Goal: Information Seeking & Learning: Learn about a topic

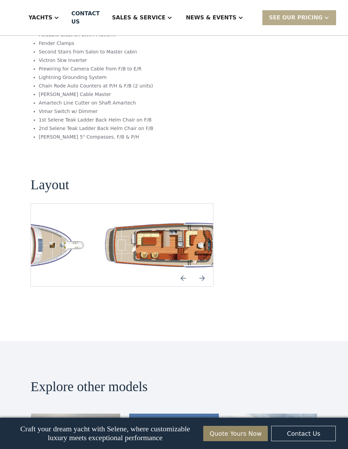
scroll to position [1119, 0]
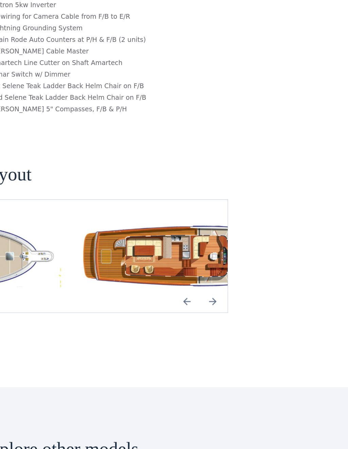
click at [194, 268] on img "Next slide" at bounding box center [202, 276] width 16 height 16
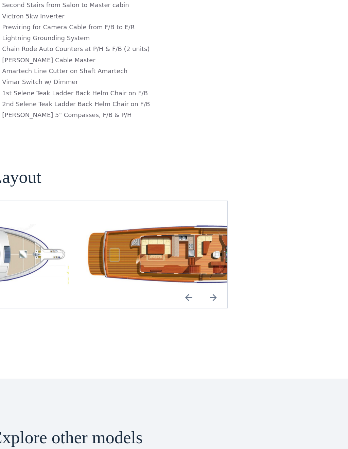
click at [194, 268] on img "Next slide" at bounding box center [202, 276] width 16 height 16
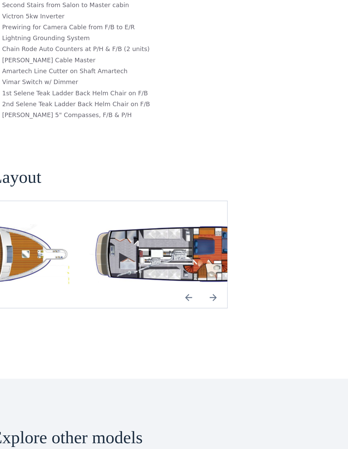
click at [175, 268] on img "Previous slide" at bounding box center [183, 276] width 16 height 16
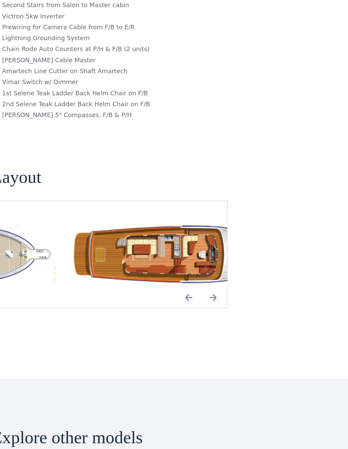
click at [175, 268] on img "Previous slide" at bounding box center [183, 276] width 16 height 16
click at [194, 268] on img "Next slide" at bounding box center [202, 276] width 16 height 16
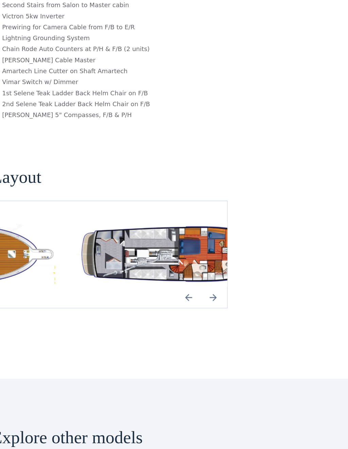
click at [194, 268] on img "Next slide" at bounding box center [202, 276] width 16 height 16
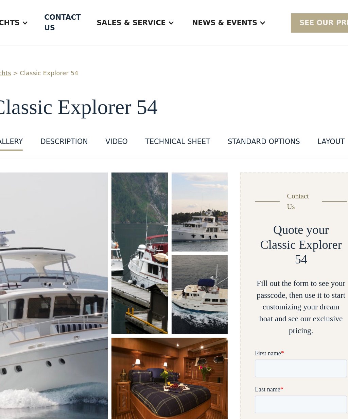
scroll to position [0, 0]
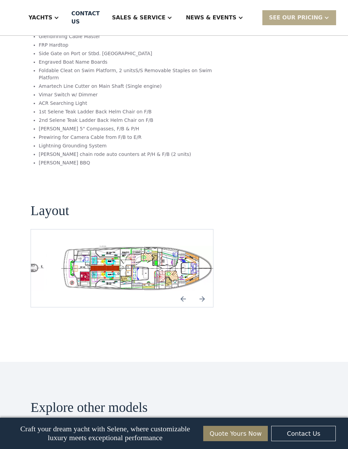
scroll to position [1230, 0]
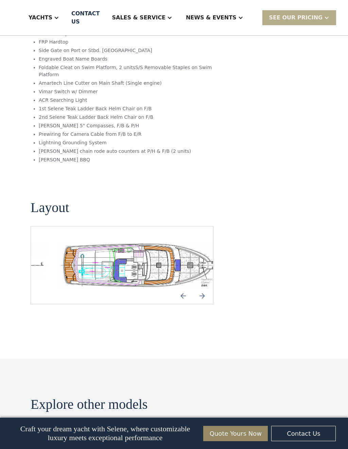
click at [202, 288] on img "Next slide" at bounding box center [202, 296] width 16 height 16
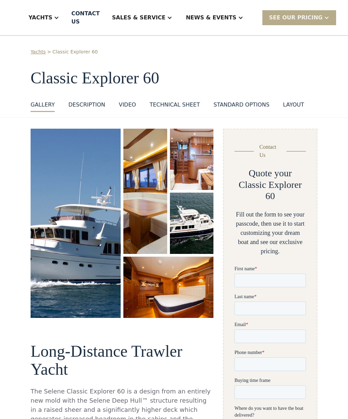
scroll to position [0, 0]
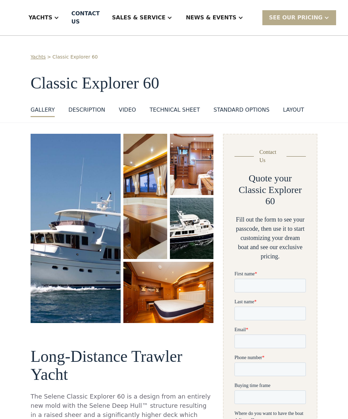
click at [178, 19] on div "Sales & Service" at bounding box center [142, 17] width 74 height 27
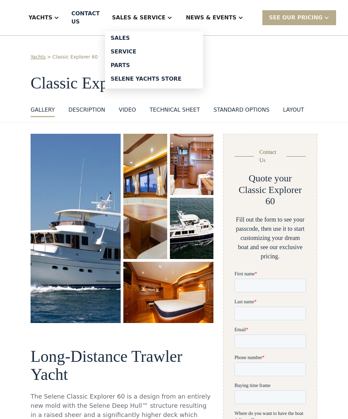
click at [163, 36] on div "Sales" at bounding box center [154, 37] width 87 height 5
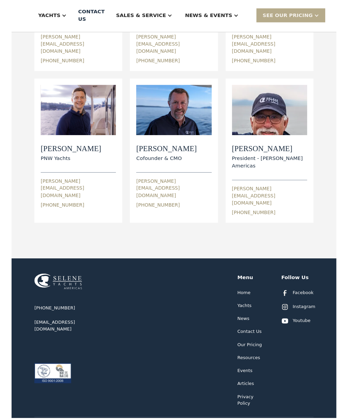
scroll to position [192, 0]
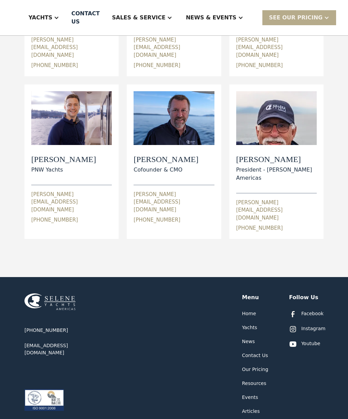
click at [166, 23] on div "Sales & Service" at bounding box center [142, 17] width 74 height 27
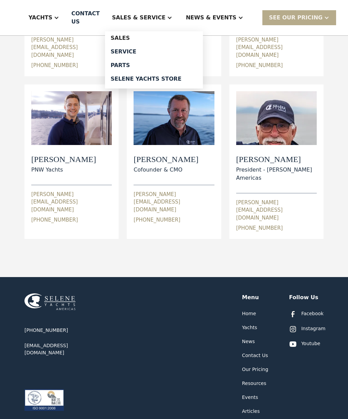
click at [227, 15] on div "News & EVENTS" at bounding box center [211, 18] width 51 height 8
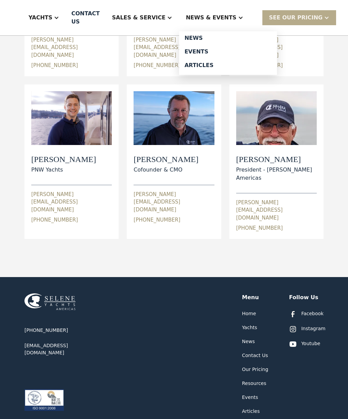
click at [220, 54] on div "Events" at bounding box center [228, 51] width 87 height 5
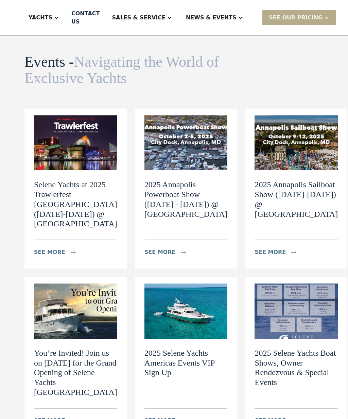
scroll to position [0, 0]
